Goal: Task Accomplishment & Management: Manage account settings

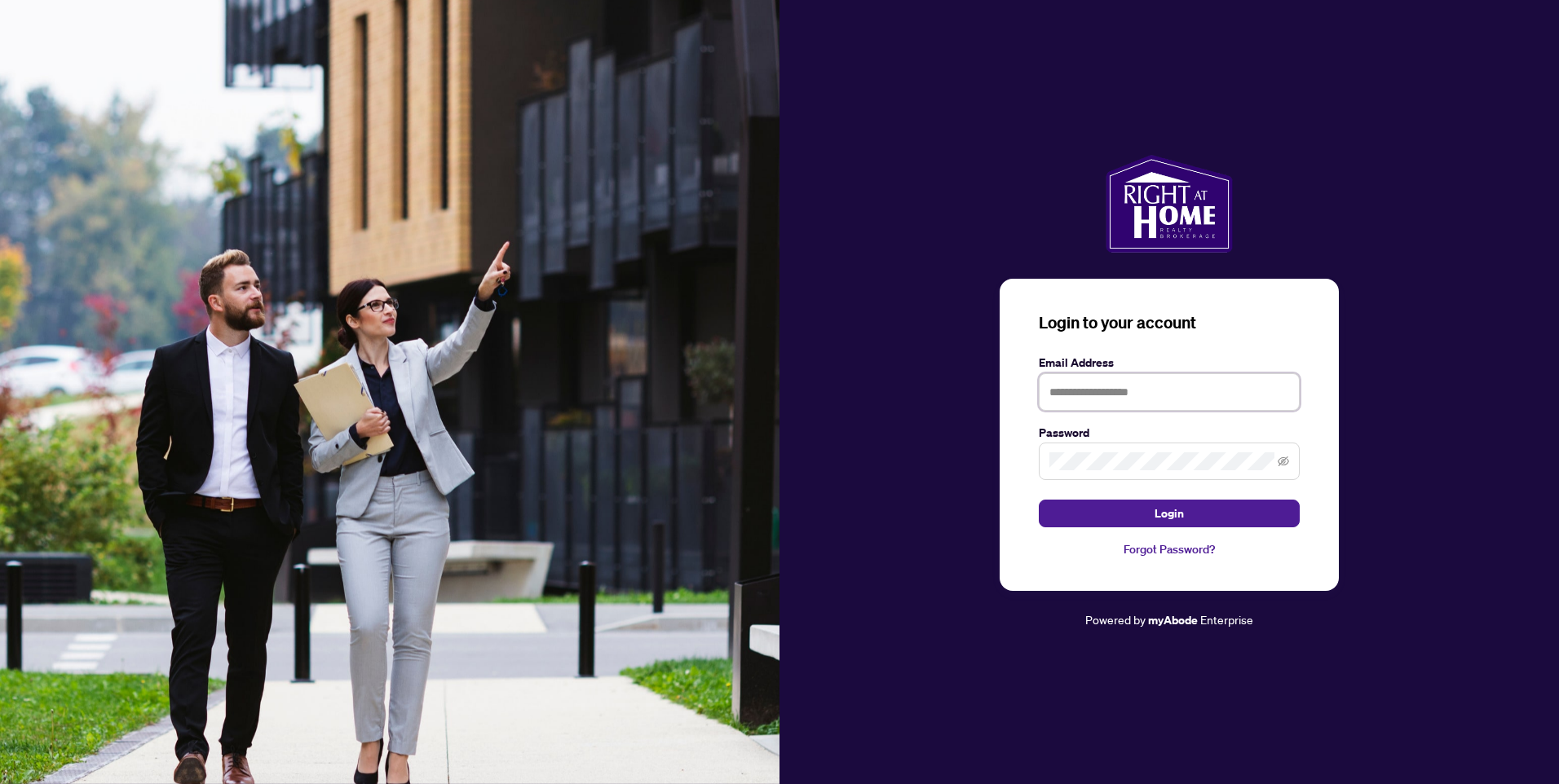
click at [1114, 392] on input "text" at bounding box center [1169, 392] width 261 height 37
type input "**********"
click at [1159, 514] on span "Login" at bounding box center [1170, 513] width 30 height 26
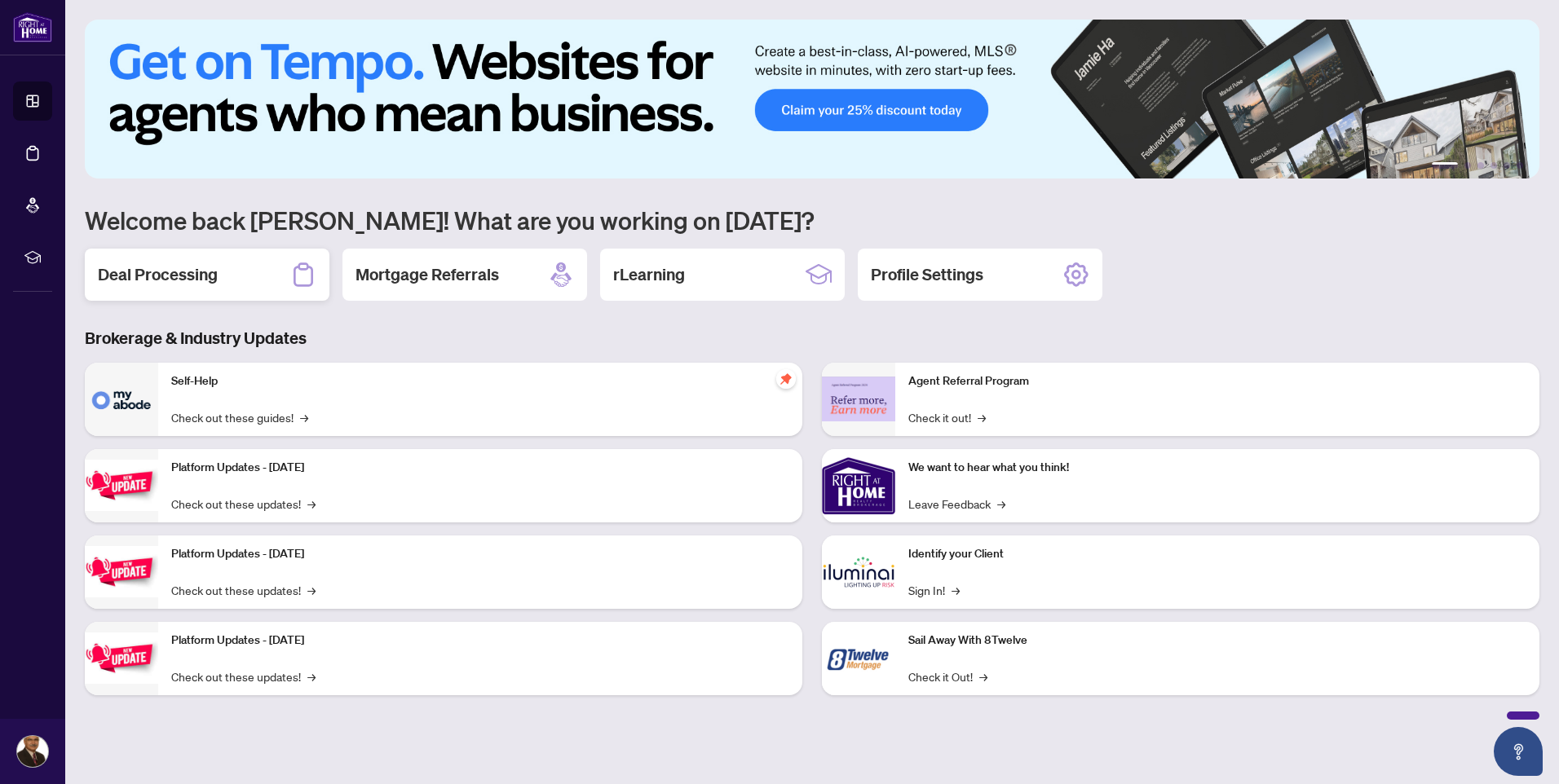
click at [164, 274] on h2 "Deal Processing" at bounding box center [157, 274] width 120 height 23
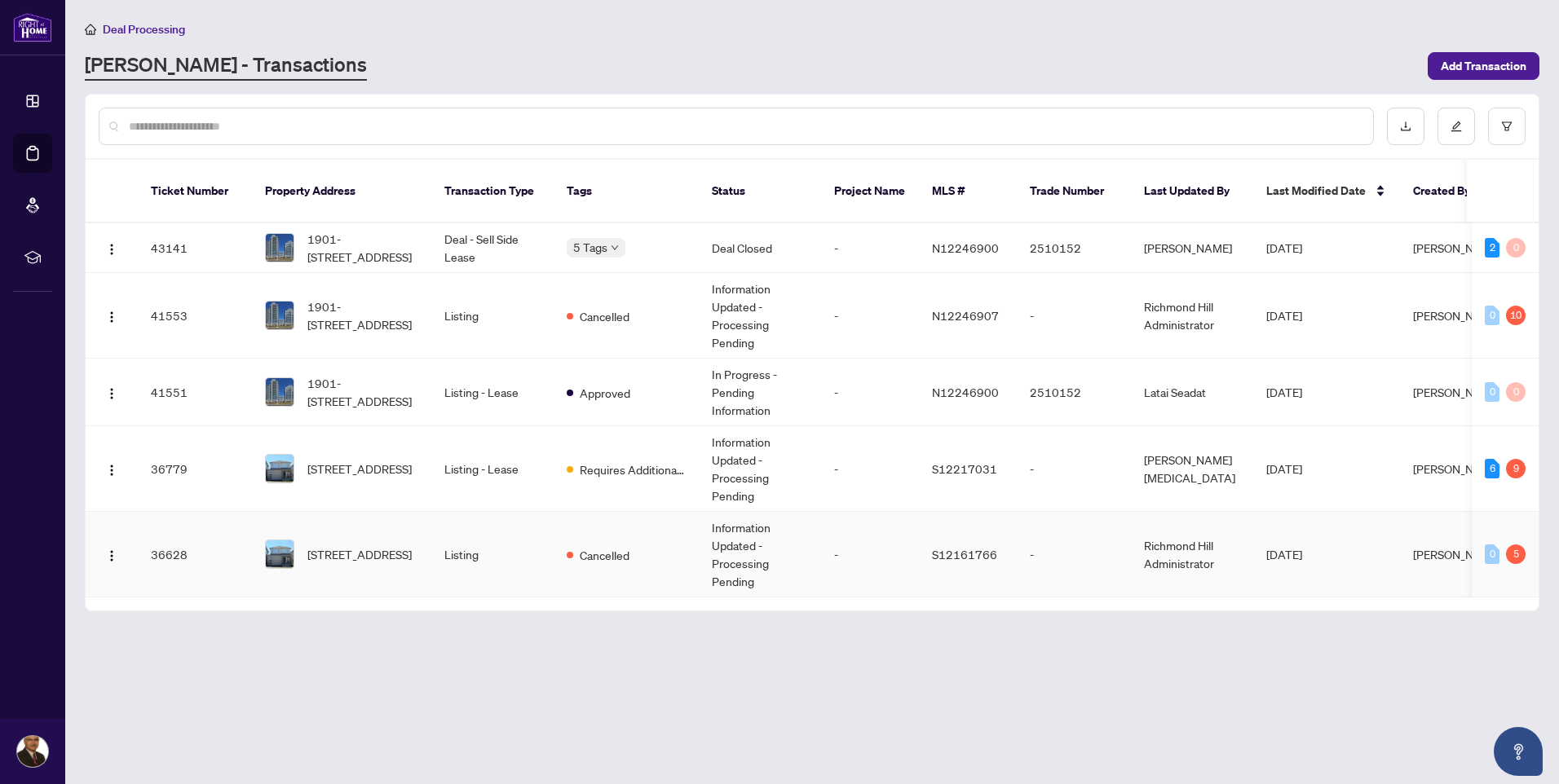
click at [451, 536] on td "Listing" at bounding box center [493, 555] width 123 height 86
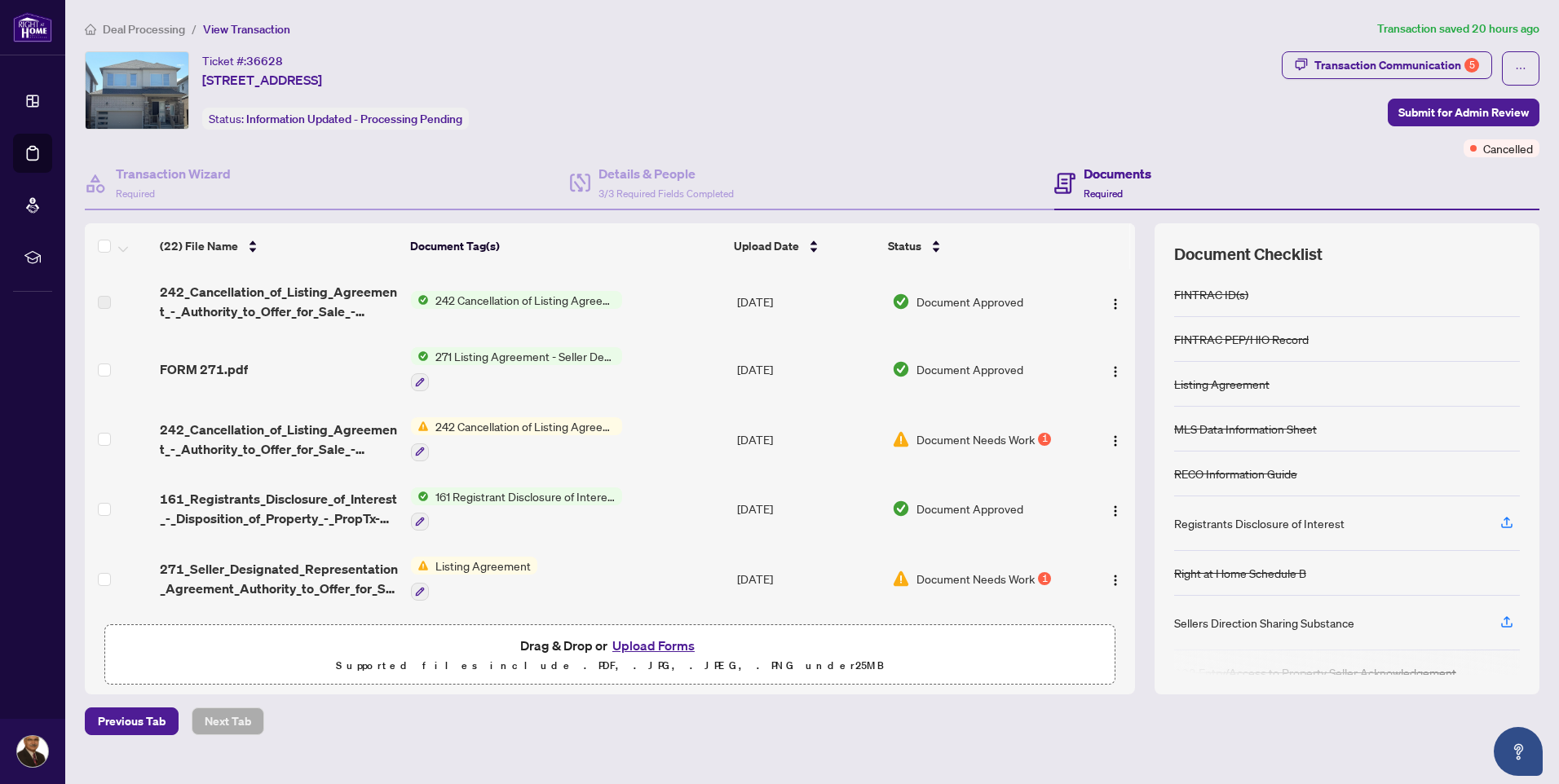
click at [566, 299] on span "242 Cancellation of Listing Agreement - Authority to Offer for Sale" at bounding box center [526, 299] width 193 height 18
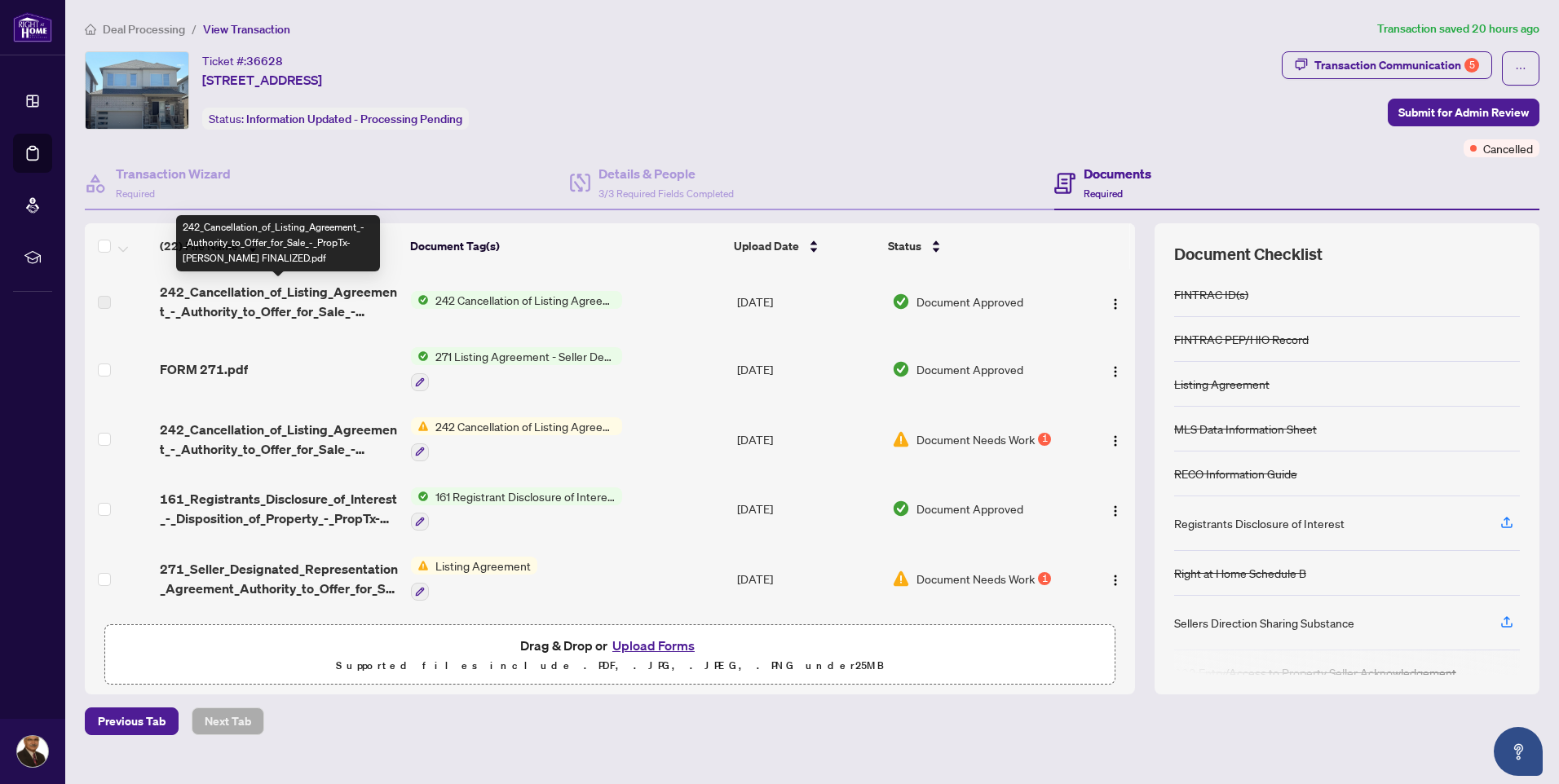
click at [363, 298] on span "242_Cancellation_of_Listing_Agreement_-_Authority_to_Offer_for_Sale_-_PropTx-[P…" at bounding box center [279, 301] width 238 height 39
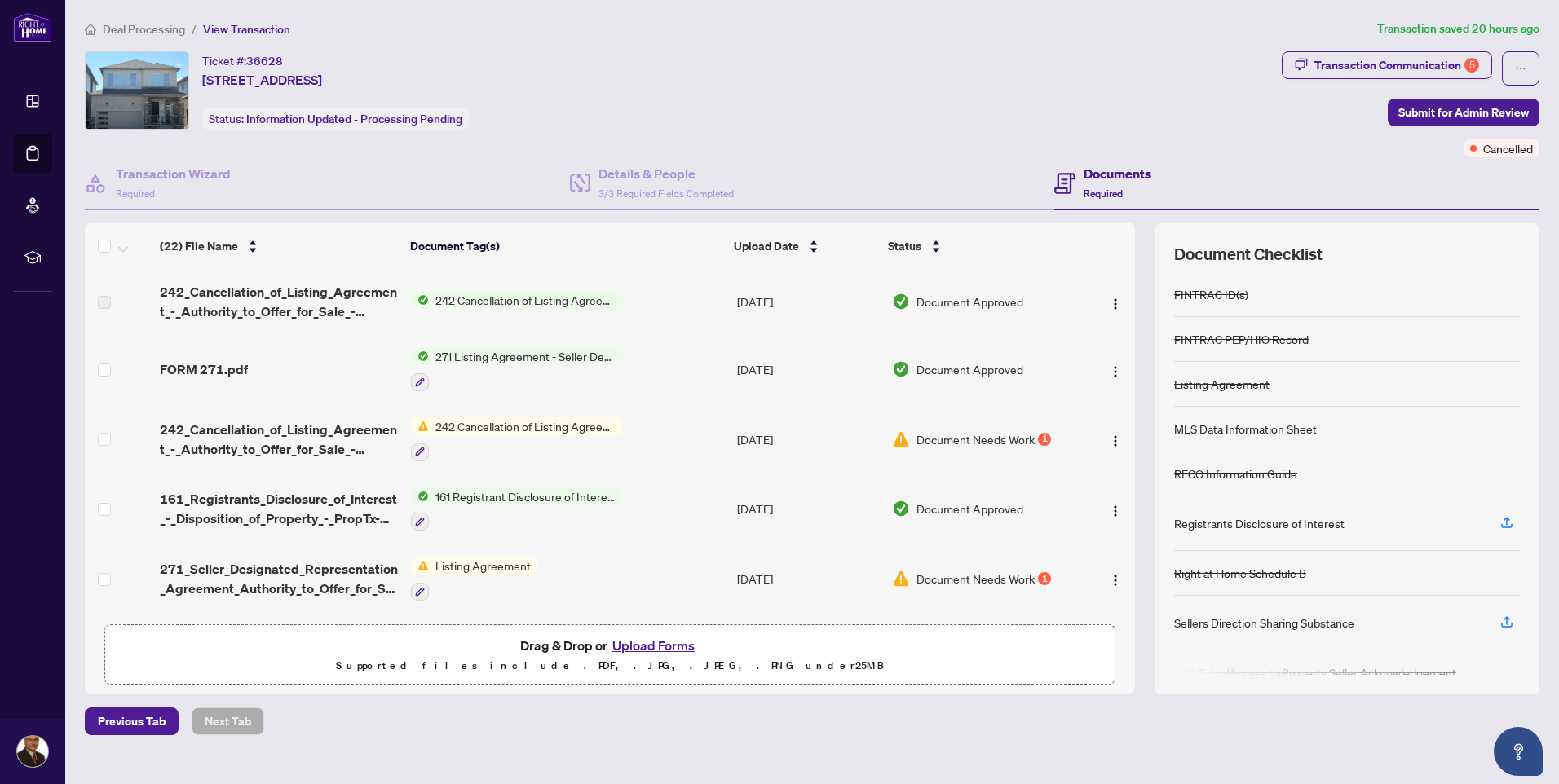
click at [759, 307] on td "[DATE]" at bounding box center [808, 301] width 155 height 65
drag, startPoint x: 759, startPoint y: 307, endPoint x: 942, endPoint y: 307, distance: 183.0
click at [942, 307] on span "Document Approved" at bounding box center [970, 301] width 107 height 18
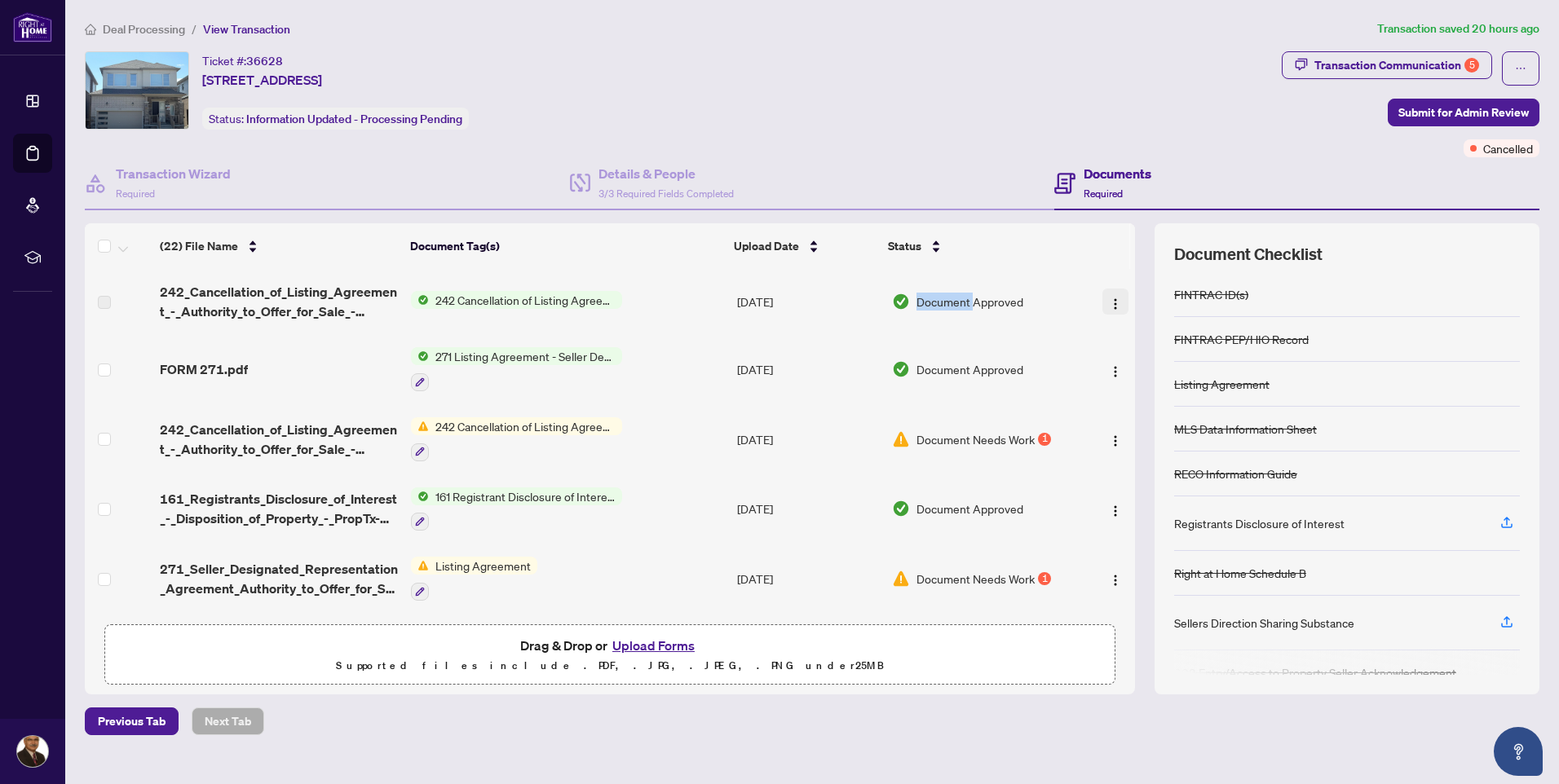
drag, startPoint x: 942, startPoint y: 307, endPoint x: 1112, endPoint y: 304, distance: 170.0
click at [1112, 304] on img "button" at bounding box center [1115, 304] width 13 height 13
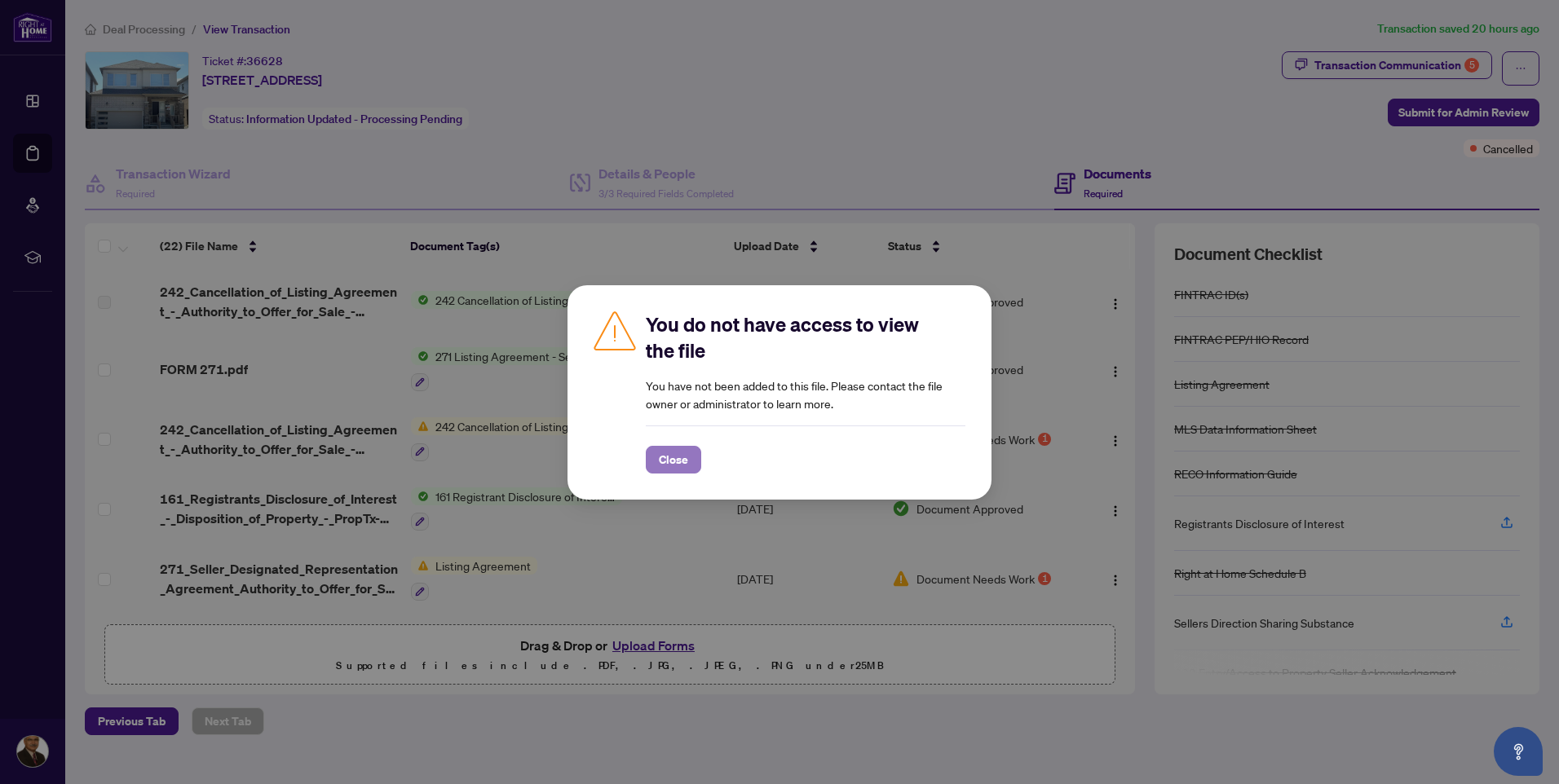
click at [671, 456] on span "Close" at bounding box center [673, 459] width 30 height 26
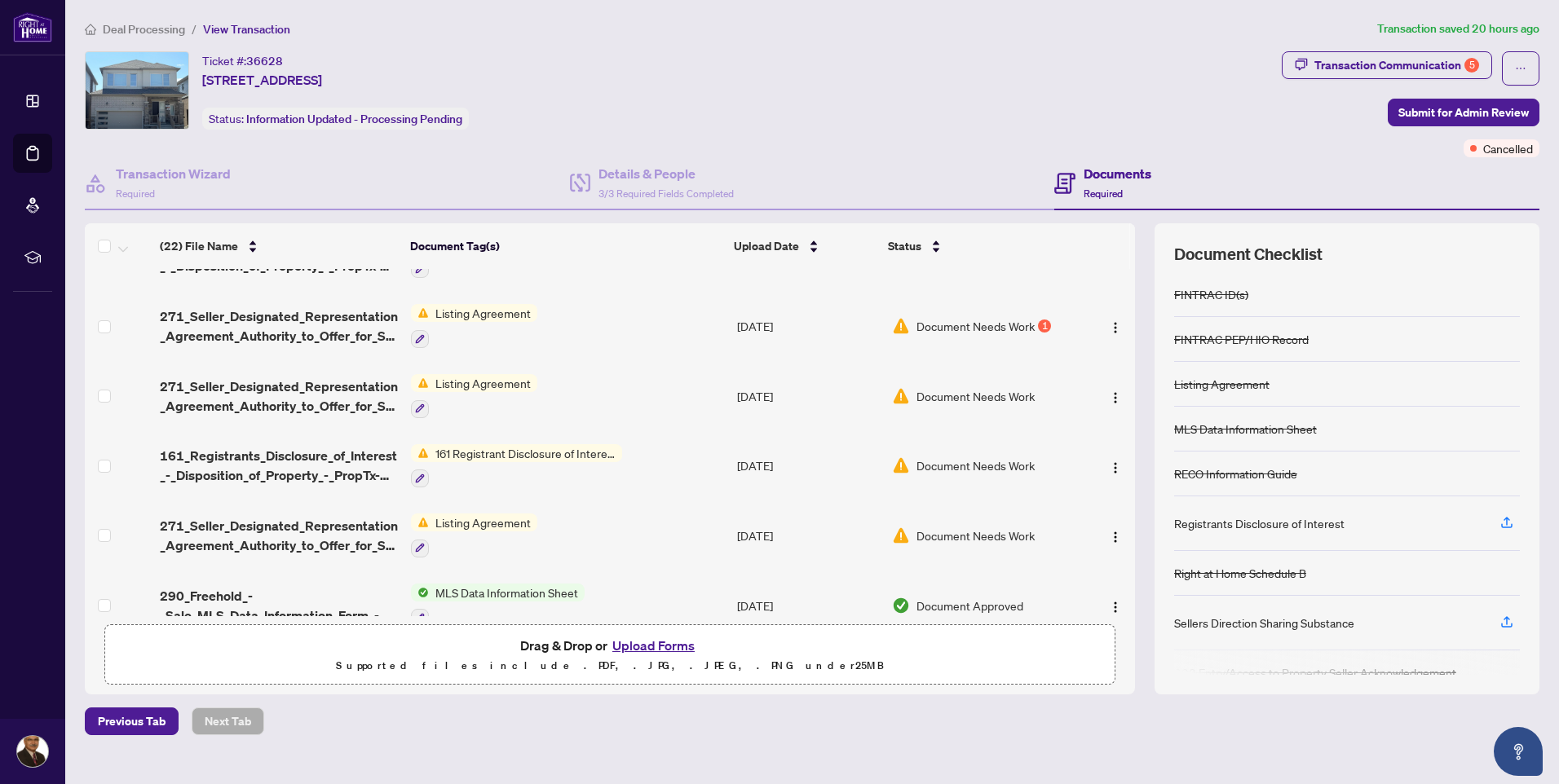
scroll to position [163, 0]
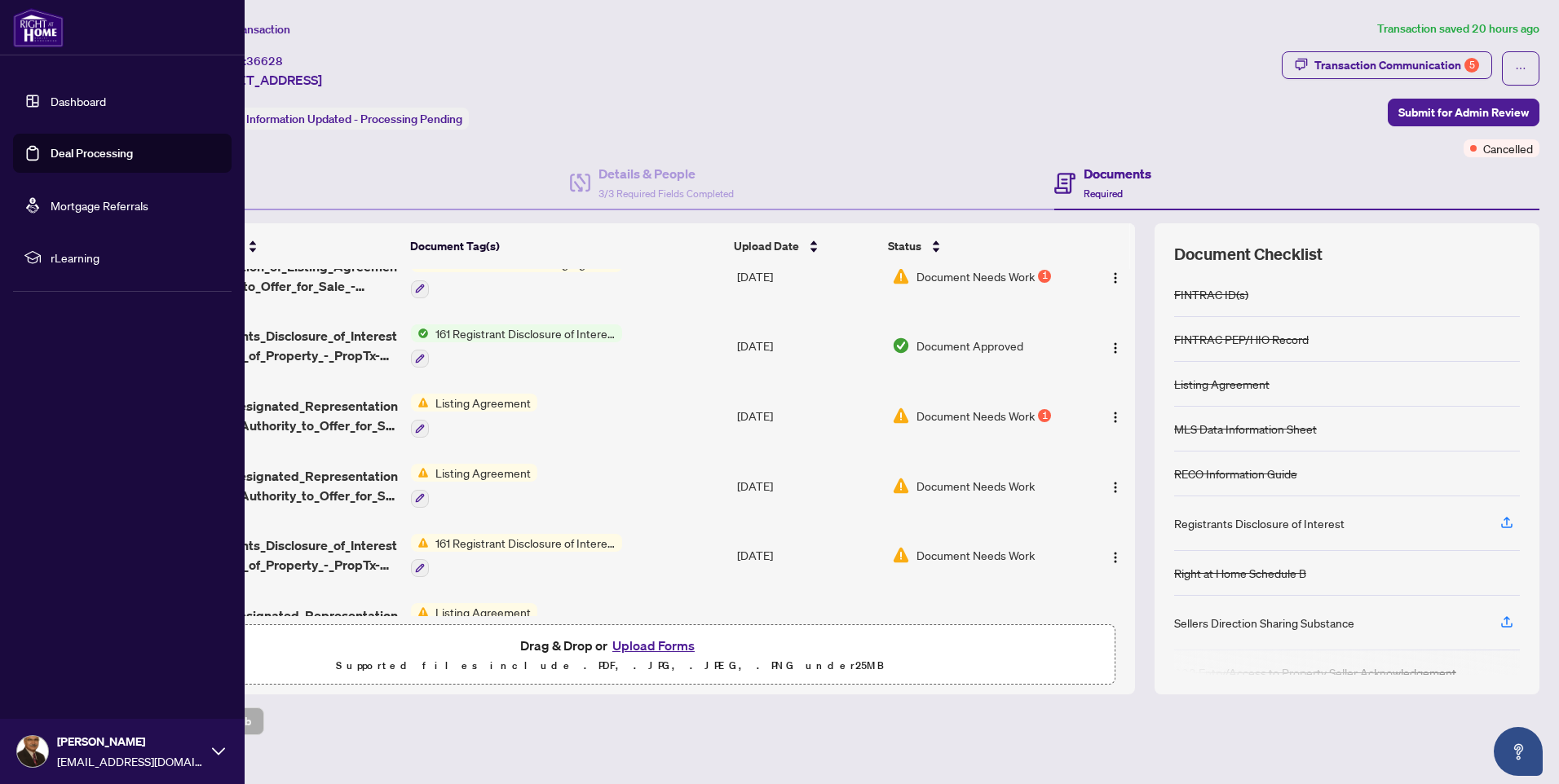
click at [57, 153] on link "Deal Processing" at bounding box center [91, 153] width 83 height 15
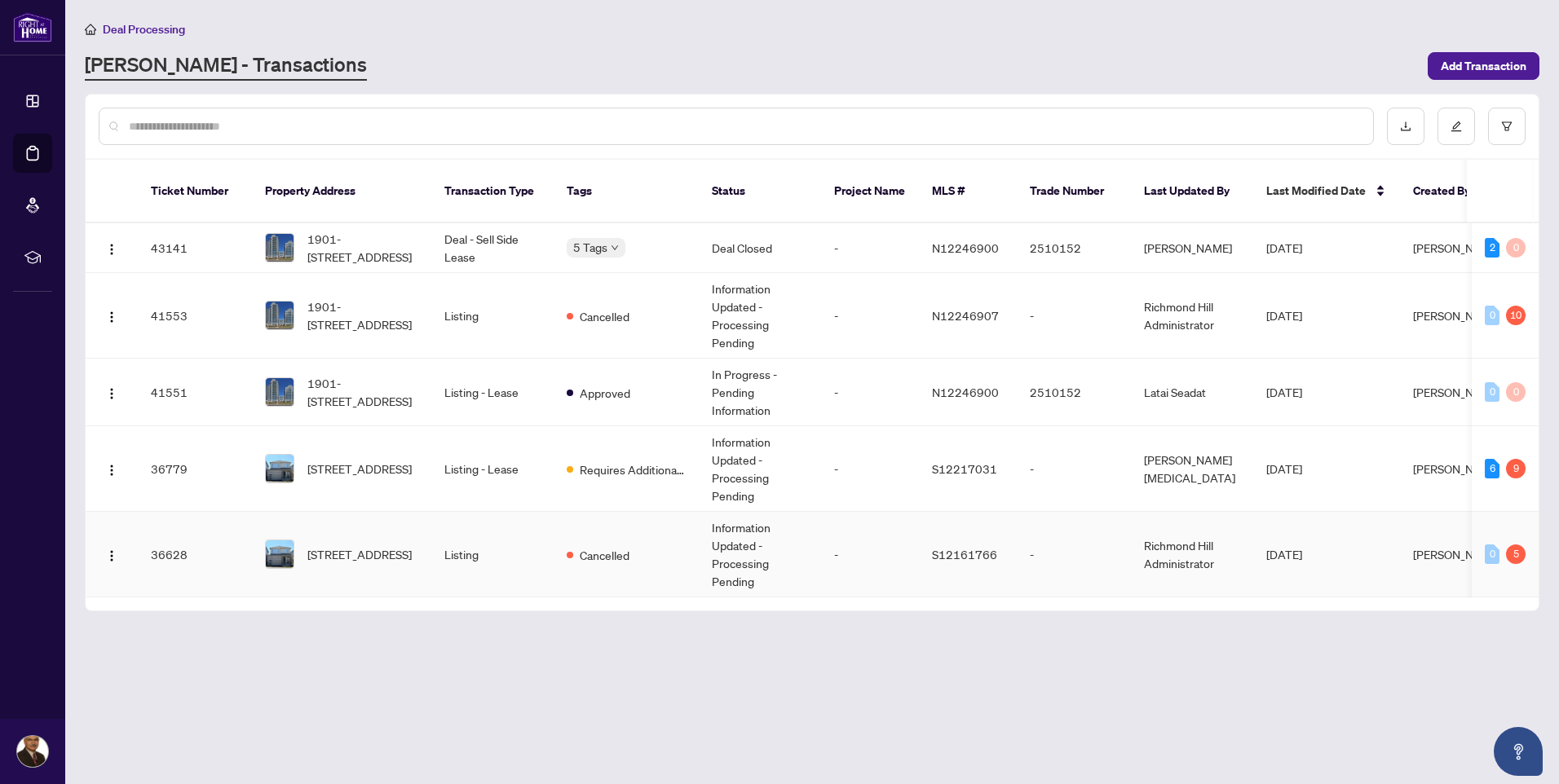
click at [1434, 547] on span "[PERSON_NAME]" at bounding box center [1457, 554] width 88 height 15
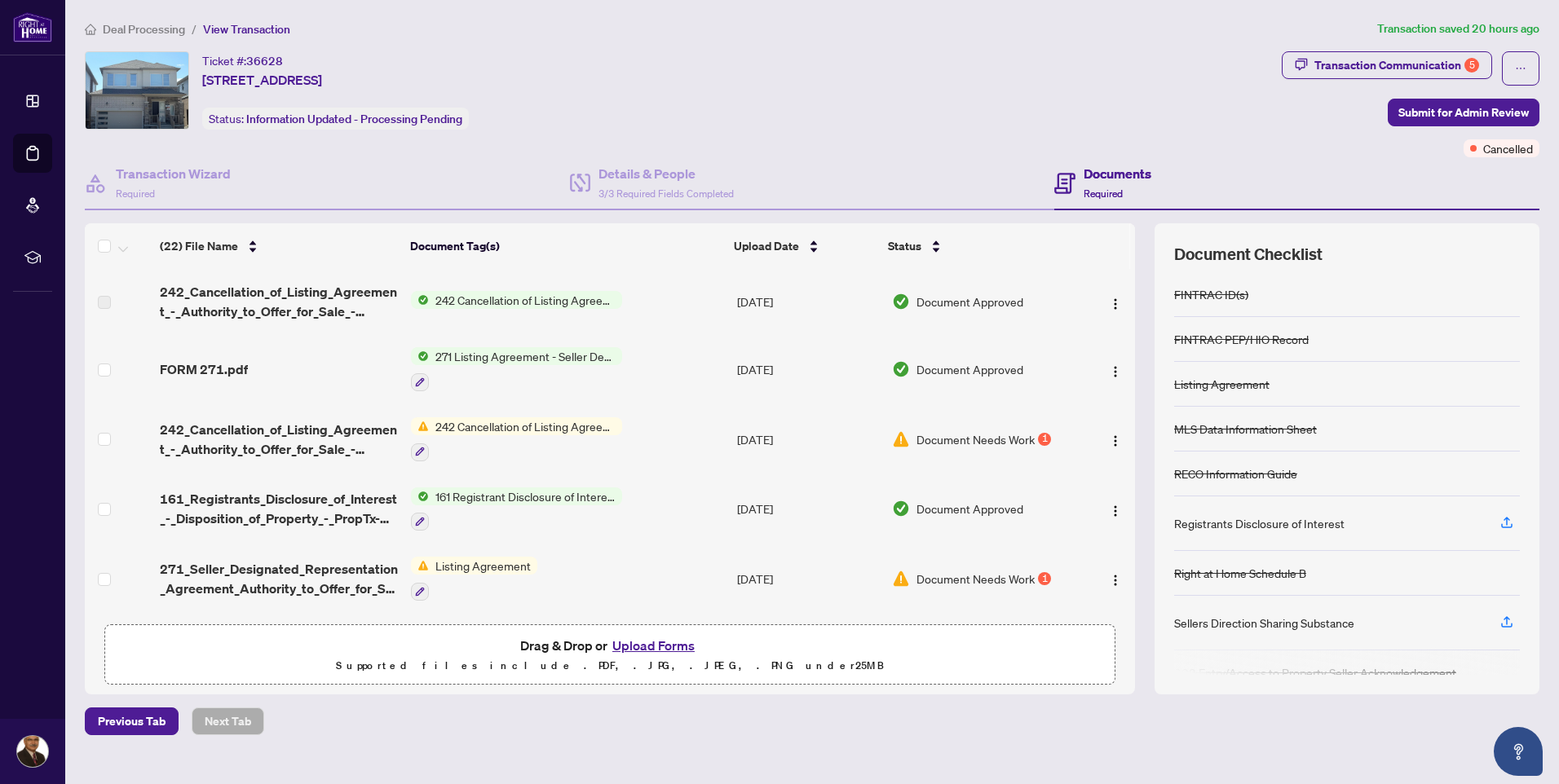
click at [510, 303] on span "242 Cancellation of Listing Agreement - Authority to Offer for Sale" at bounding box center [526, 299] width 193 height 18
click at [471, 301] on span "242 Cancellation of Listing Agreement - Authority to Offer for Sale" at bounding box center [526, 299] width 193 height 18
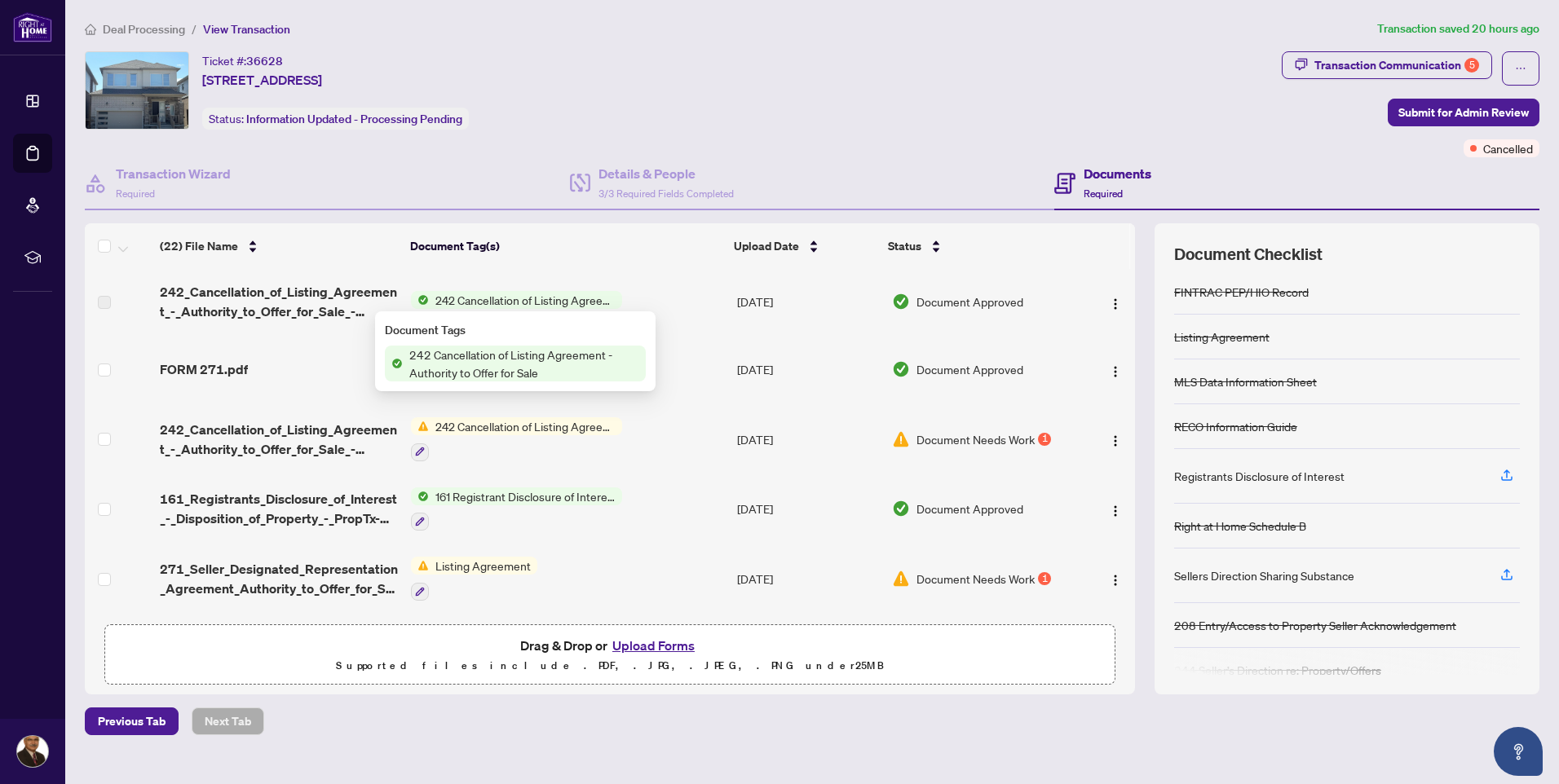
scroll to position [71, 0]
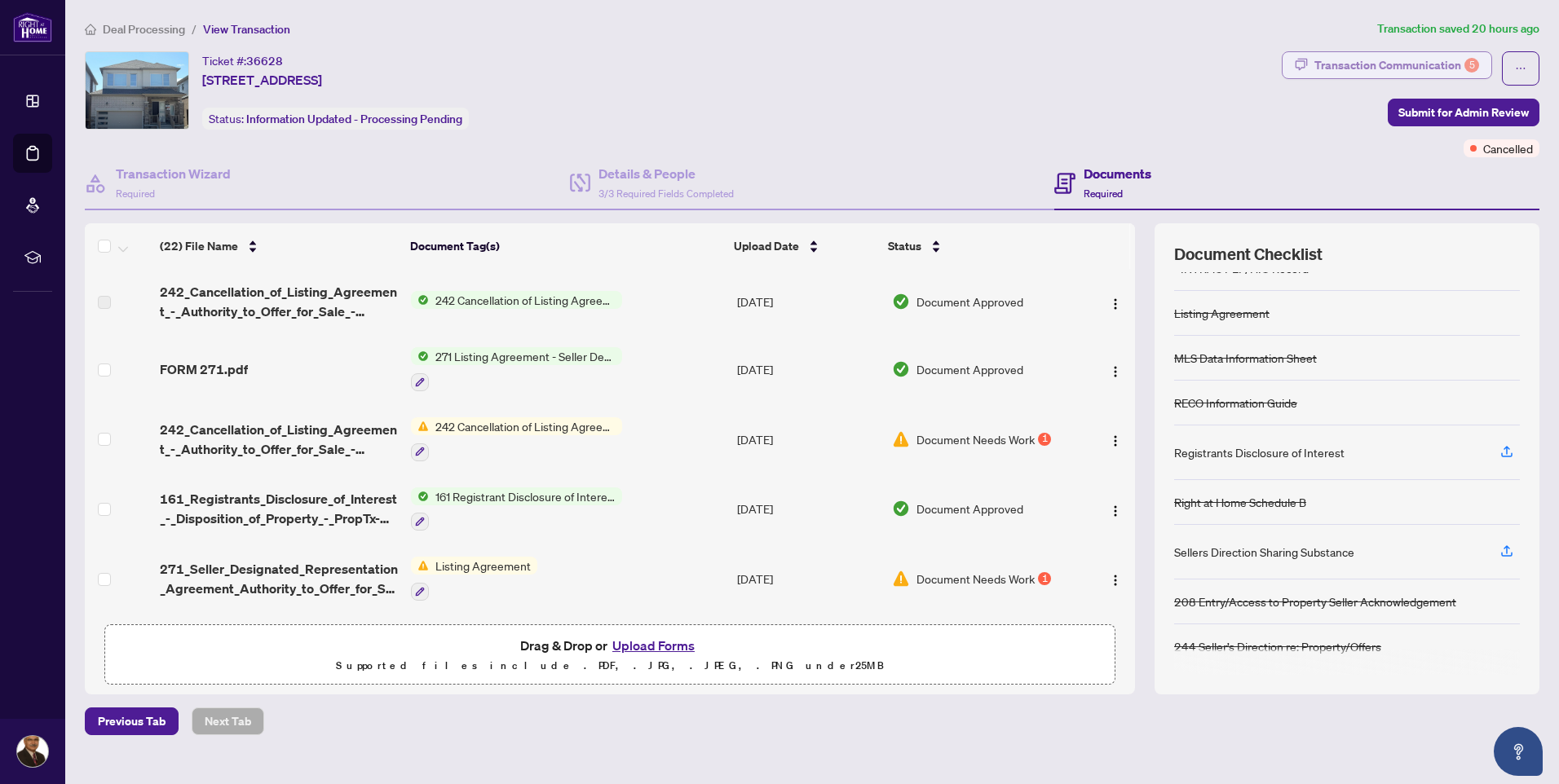
click at [1392, 60] on div "Transaction Communication 5" at bounding box center [1396, 65] width 165 height 26
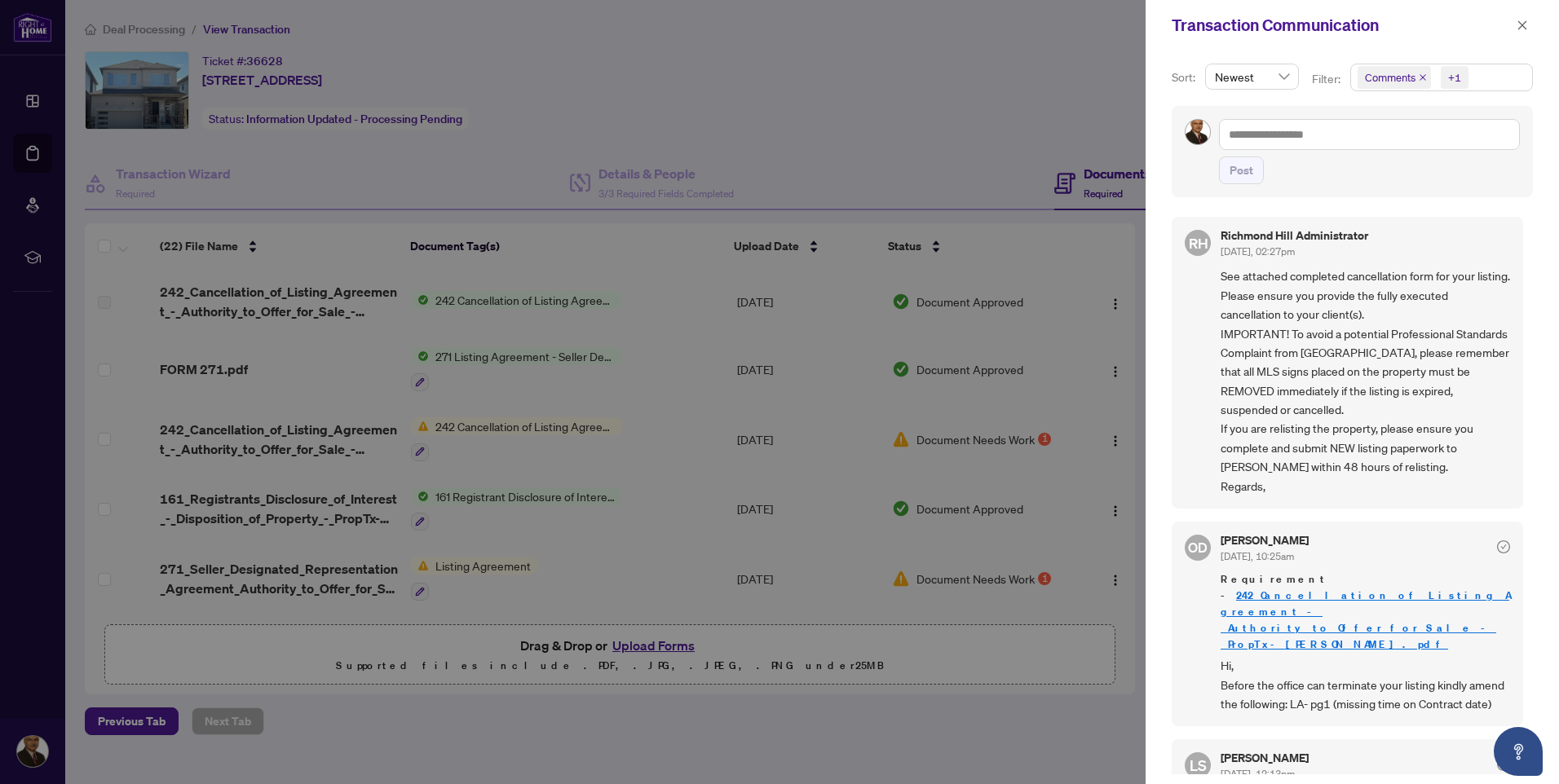
click at [1329, 589] on link "242_Cancellation_of_Listing_Agreement_-_Authority_to_Offer_for_Sale_-_PropTx-[P…" at bounding box center [1366, 620] width 288 height 63
click at [1522, 25] on icon "close" at bounding box center [1524, 25] width 9 height 9
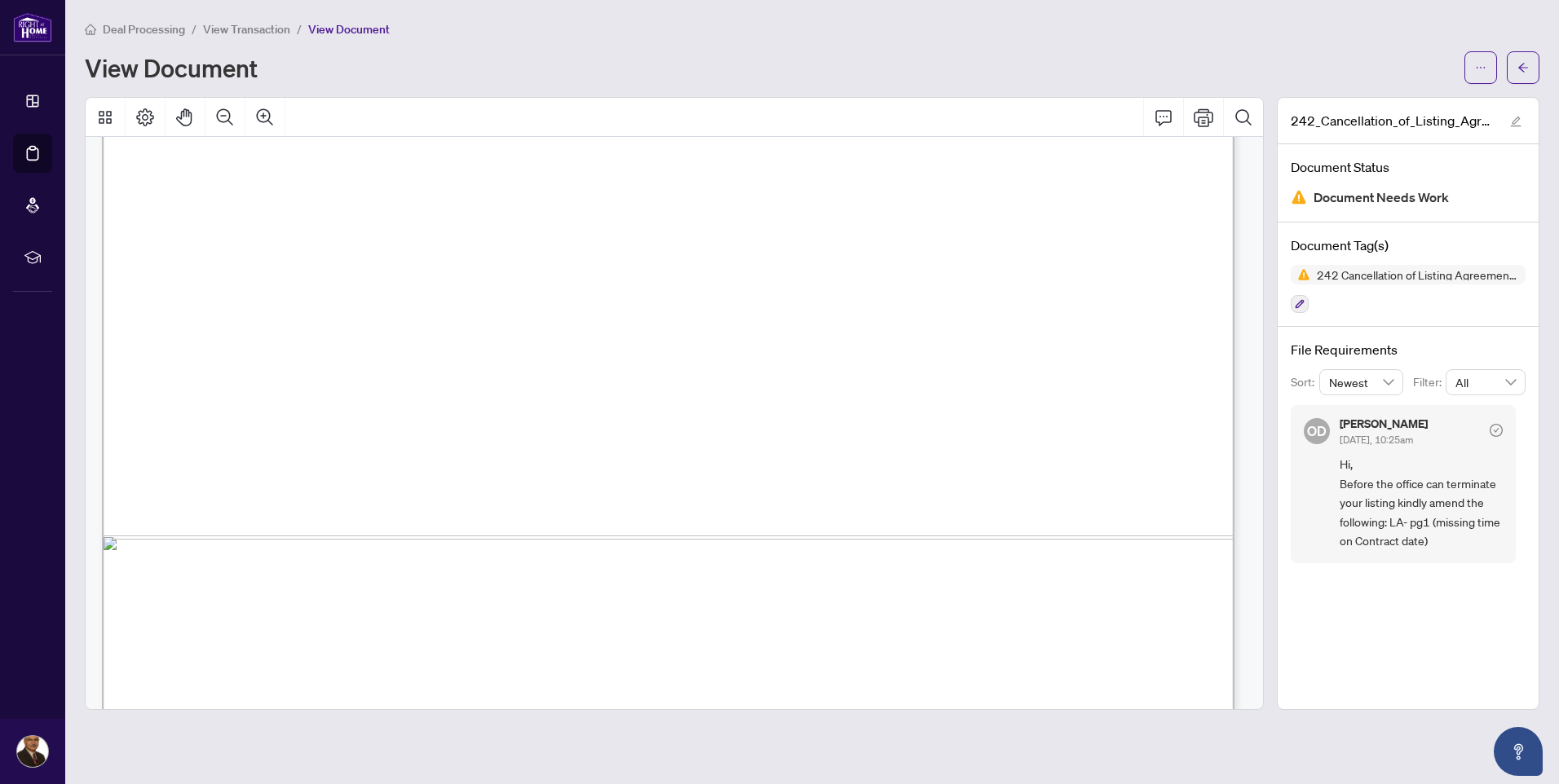
scroll to position [844, 0]
